Goal: Task Accomplishment & Management: Use online tool/utility

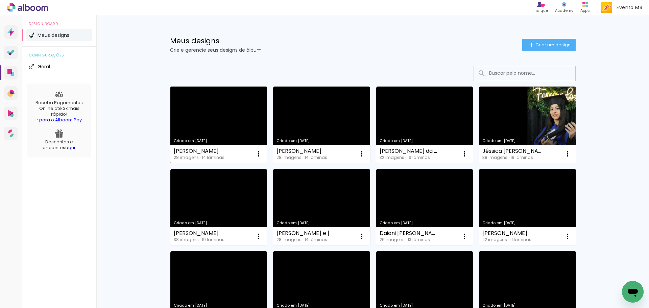
click at [217, 133] on link "Criado em [DATE]" at bounding box center [218, 125] width 97 height 76
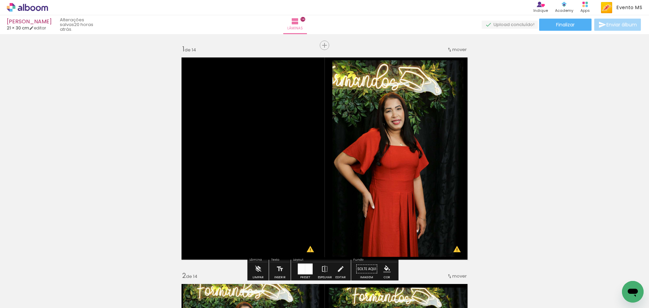
click at [24, 295] on span "Adicionar Fotos" at bounding box center [24, 298] width 20 height 7
click at [0, 0] on input "file" at bounding box center [0, 0] width 0 height 0
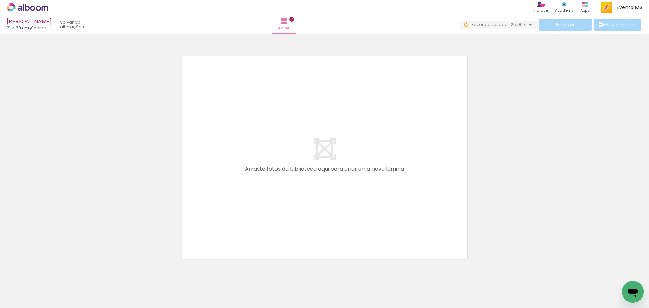
scroll to position [3191, 0]
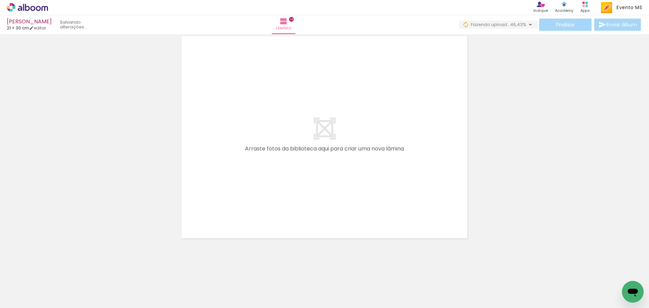
click at [566, 26] on div "Finalizar Enviar álbum" at bounding box center [550, 25] width 183 height 12
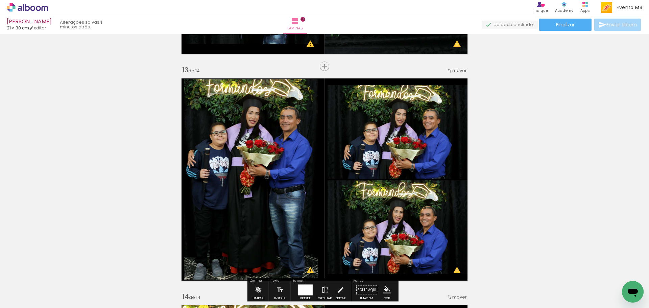
scroll to position [2684, 0]
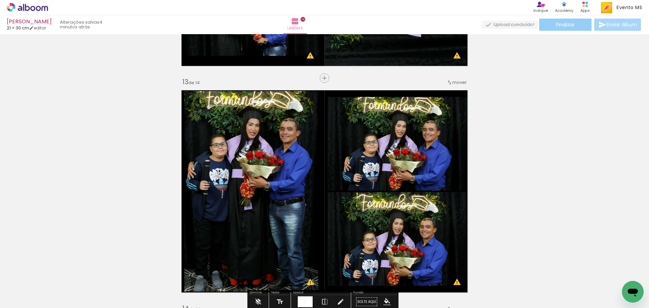
click at [576, 29] on paper-button "Finalizar" at bounding box center [565, 25] width 52 height 12
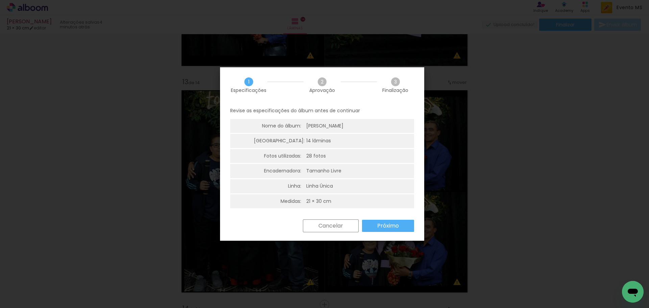
click at [400, 222] on paper-button "Próximo" at bounding box center [388, 226] width 52 height 12
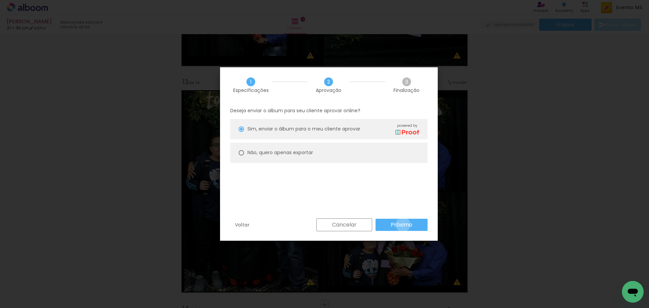
click at [0, 0] on slot "Próximo" at bounding box center [0, 0] width 0 height 0
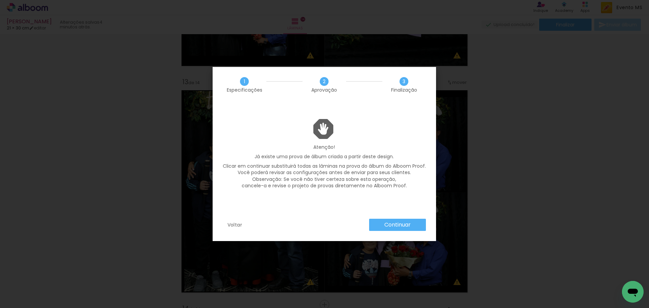
click at [0, 0] on slot "Continuar" at bounding box center [0, 0] width 0 height 0
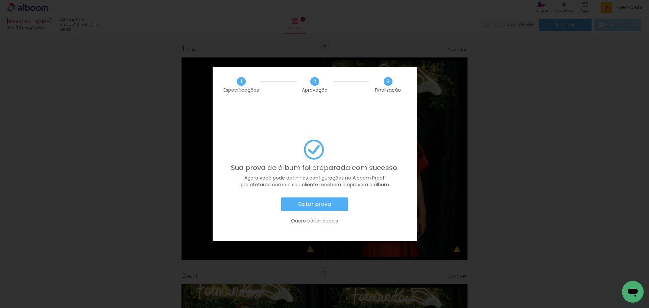
scroll to position [2684, 0]
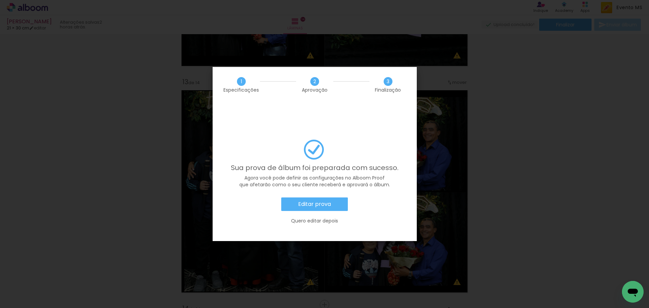
click at [0, 0] on slot "Editar prova" at bounding box center [0, 0] width 0 height 0
